Goal: Book appointment/travel/reservation

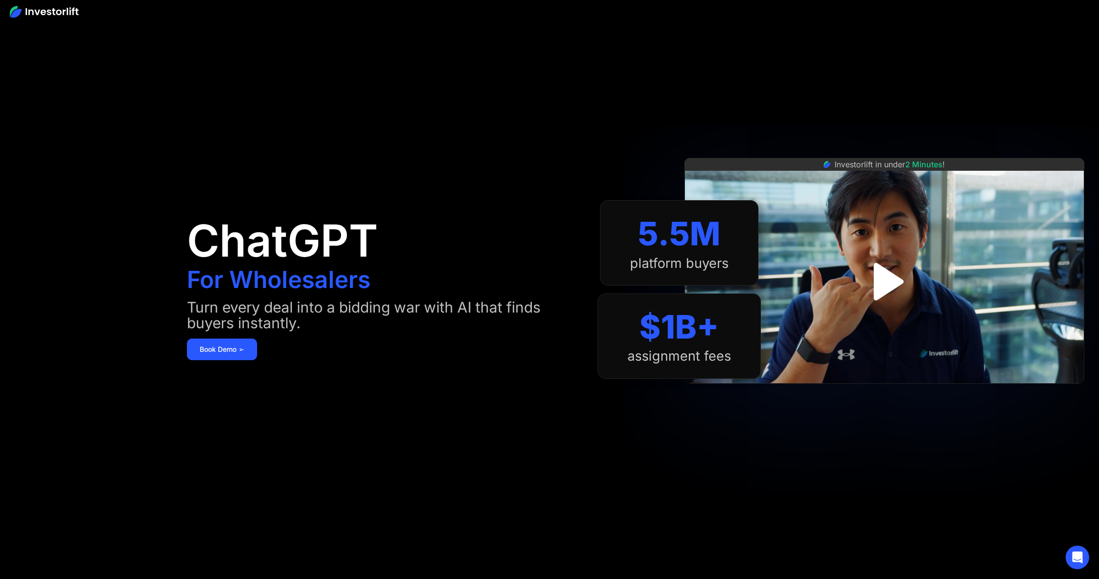
click at [889, 278] on img "open lightbox" at bounding box center [884, 282] width 68 height 68
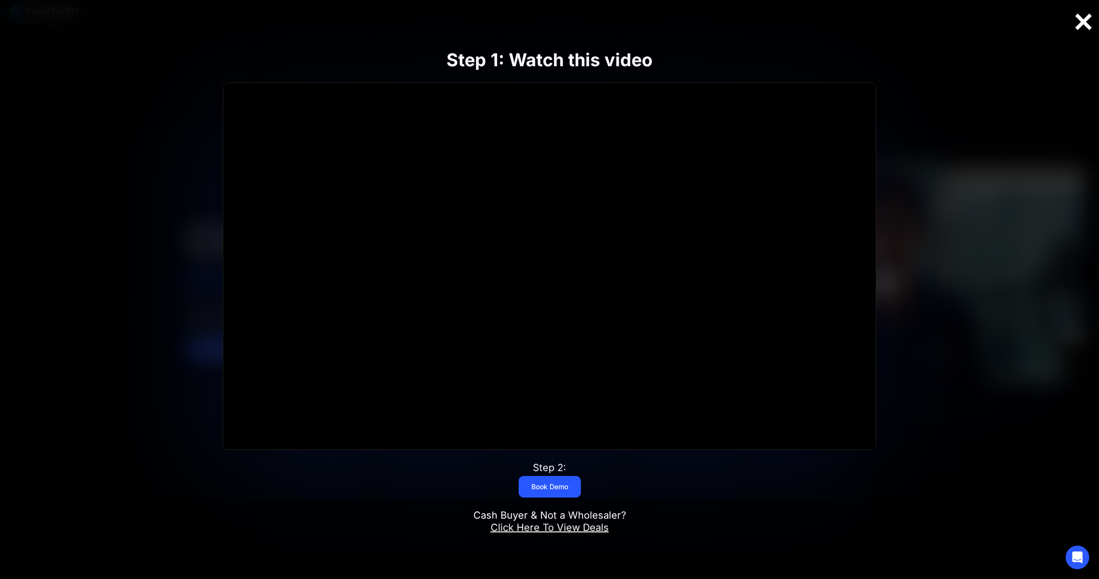
click at [1079, 25] on div at bounding box center [1083, 22] width 31 height 21
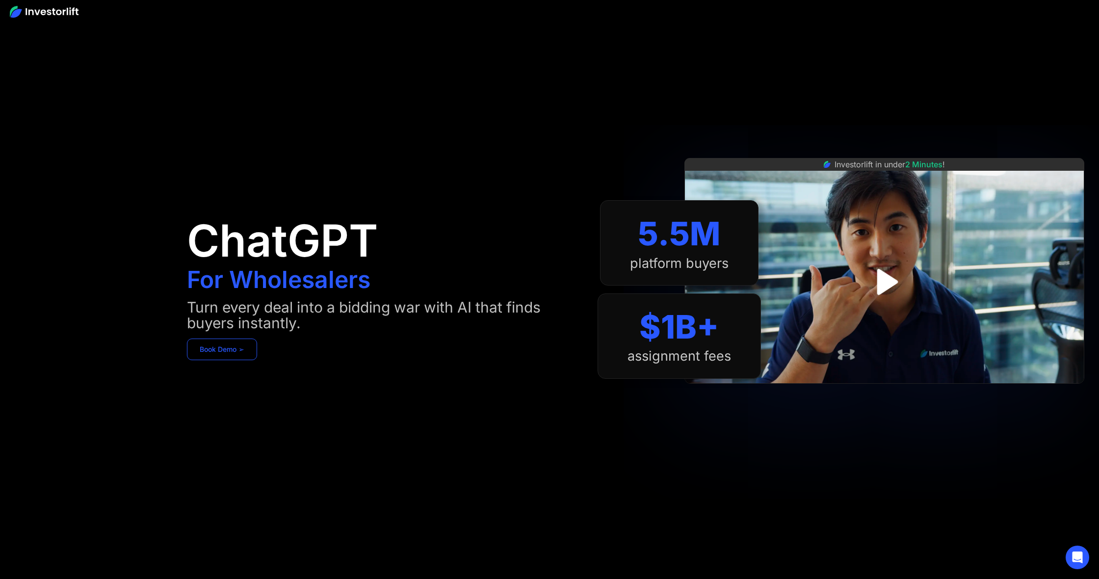
click at [226, 353] on link "Book Demo ➢" at bounding box center [222, 350] width 70 height 22
